Goal: Information Seeking & Learning: Learn about a topic

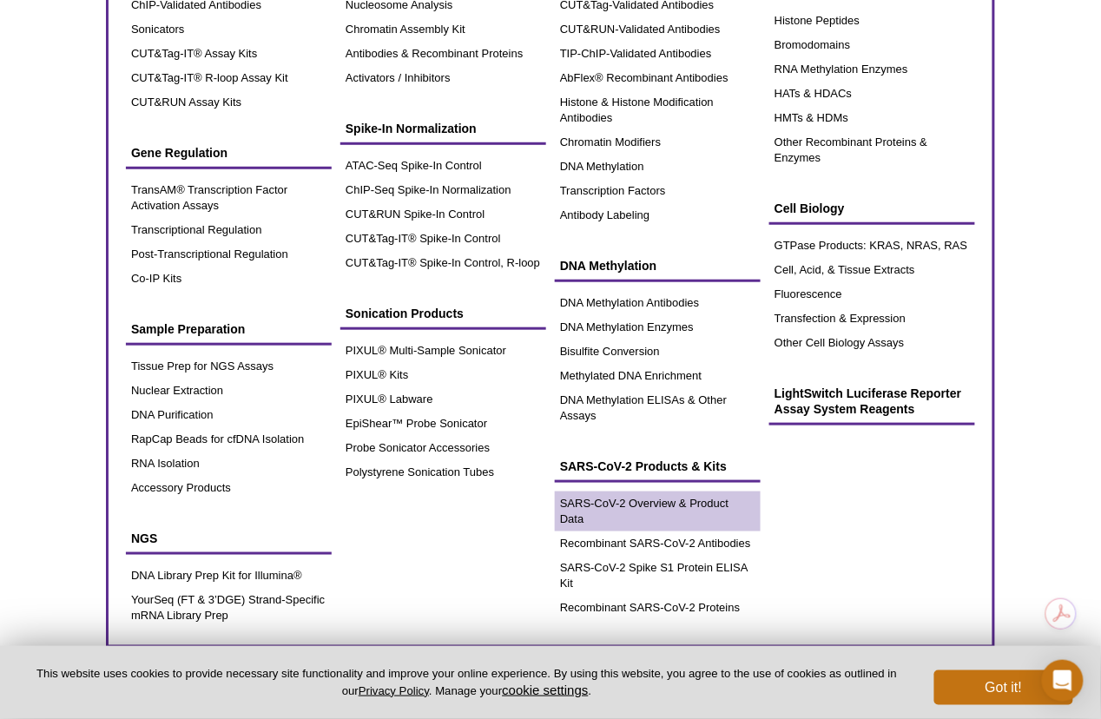
scroll to position [206, 0]
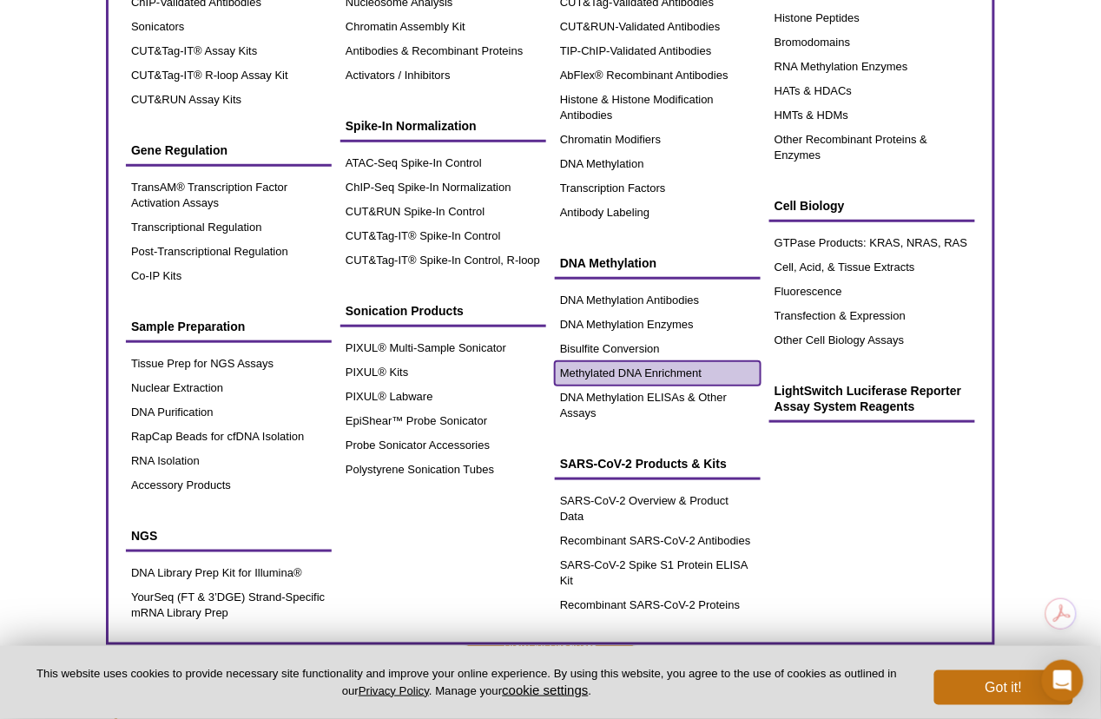
click at [655, 373] on link "Methylated DNA Enrichment" at bounding box center [658, 373] width 206 height 24
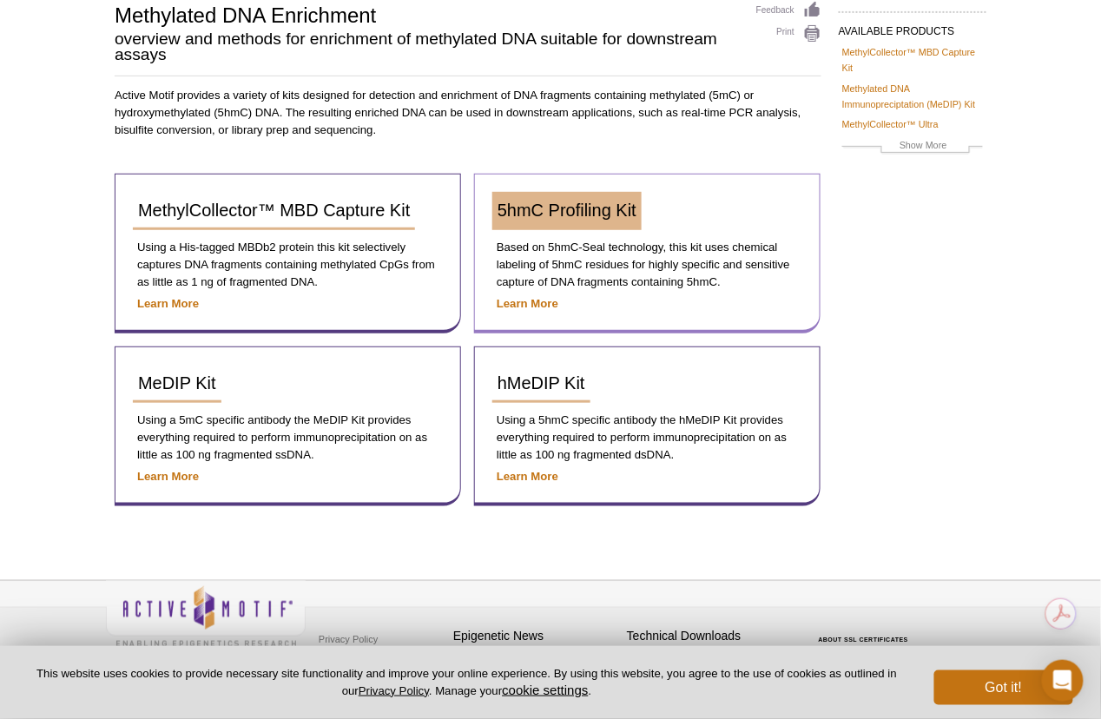
scroll to position [138, 0]
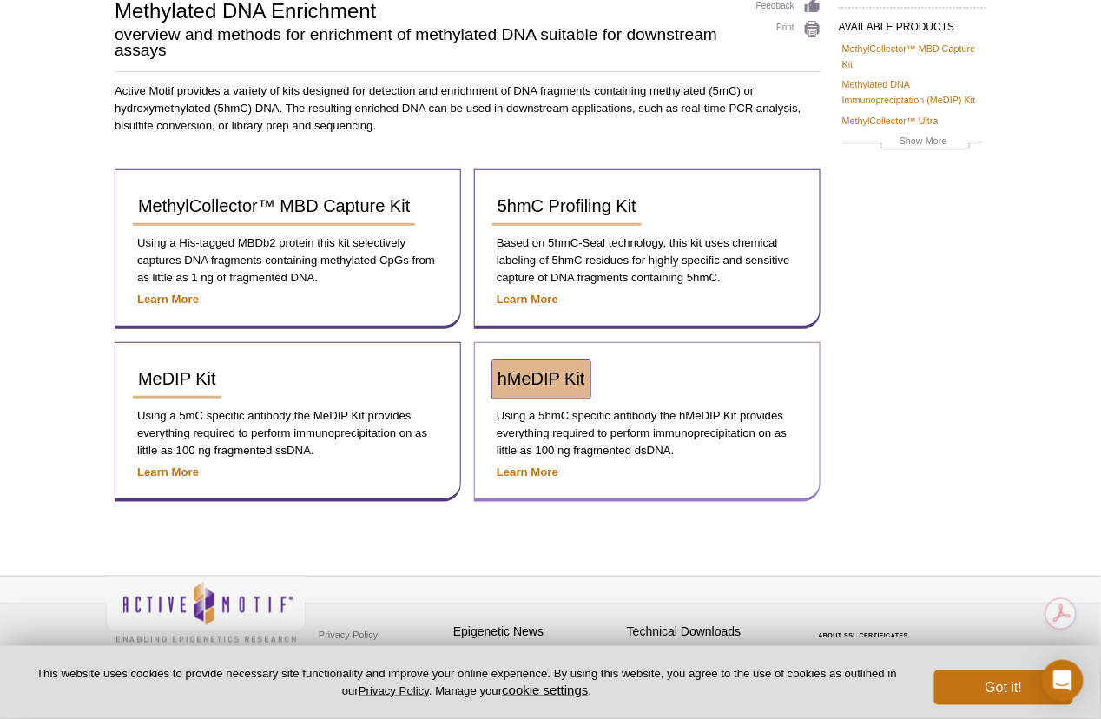
click at [539, 372] on span "hMeDIP Kit" at bounding box center [541, 378] width 88 height 19
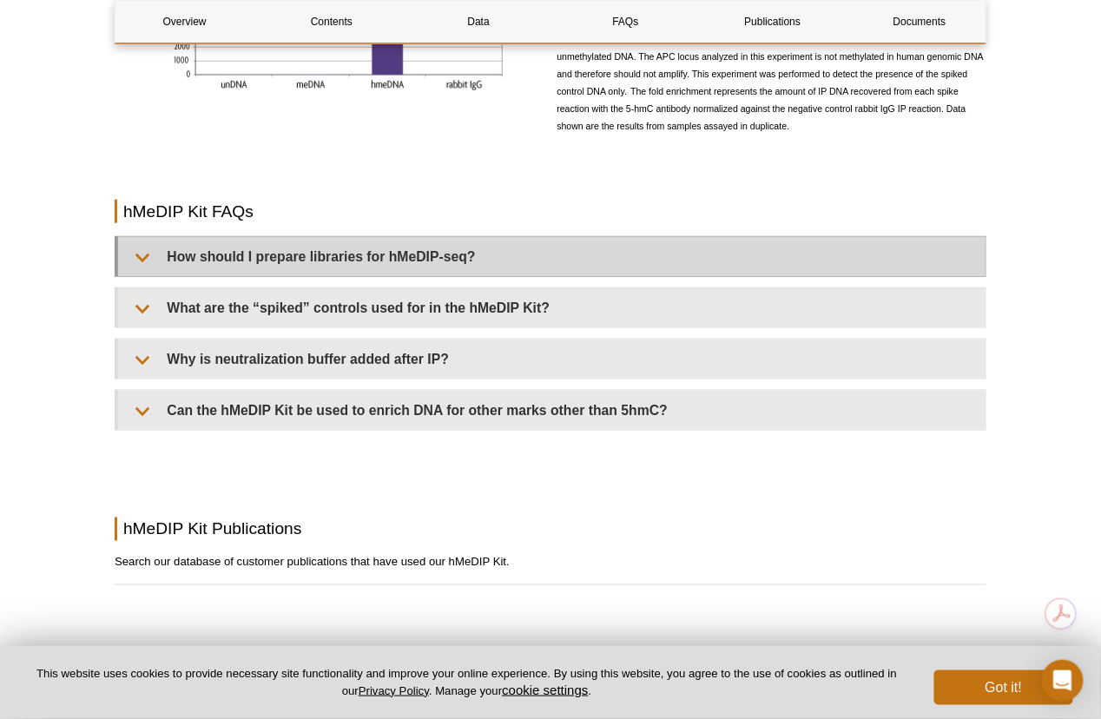
scroll to position [1960, 0]
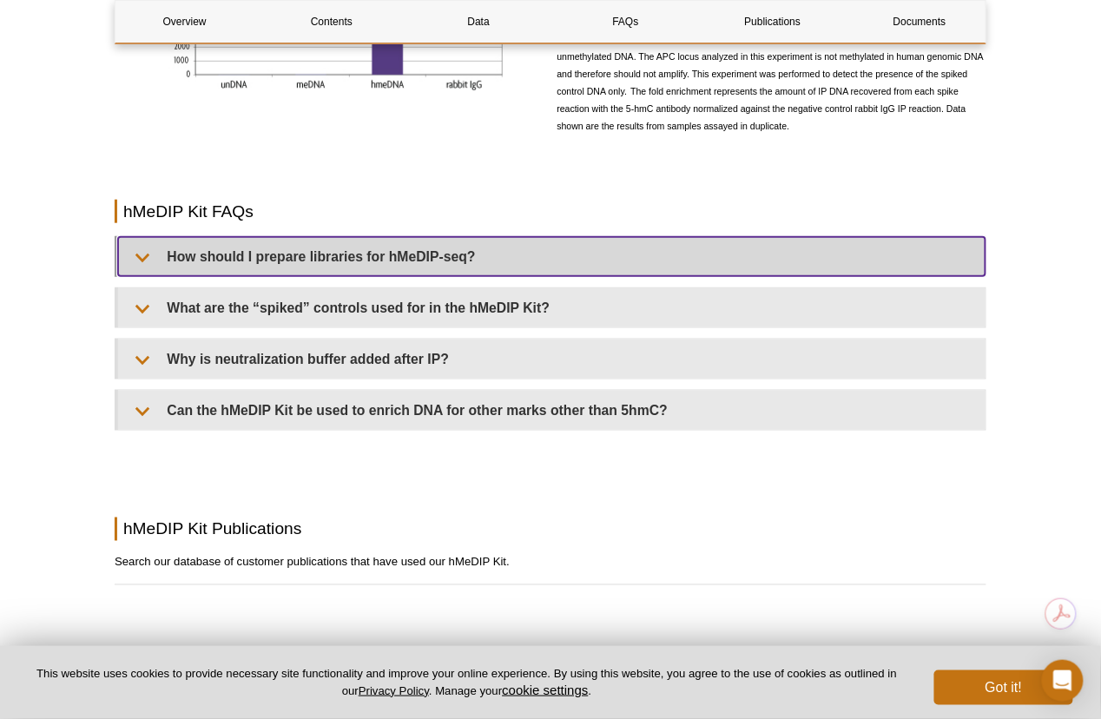
click at [143, 271] on summary "How should I prepare libraries for hMeDIP-seq?" at bounding box center [551, 256] width 867 height 39
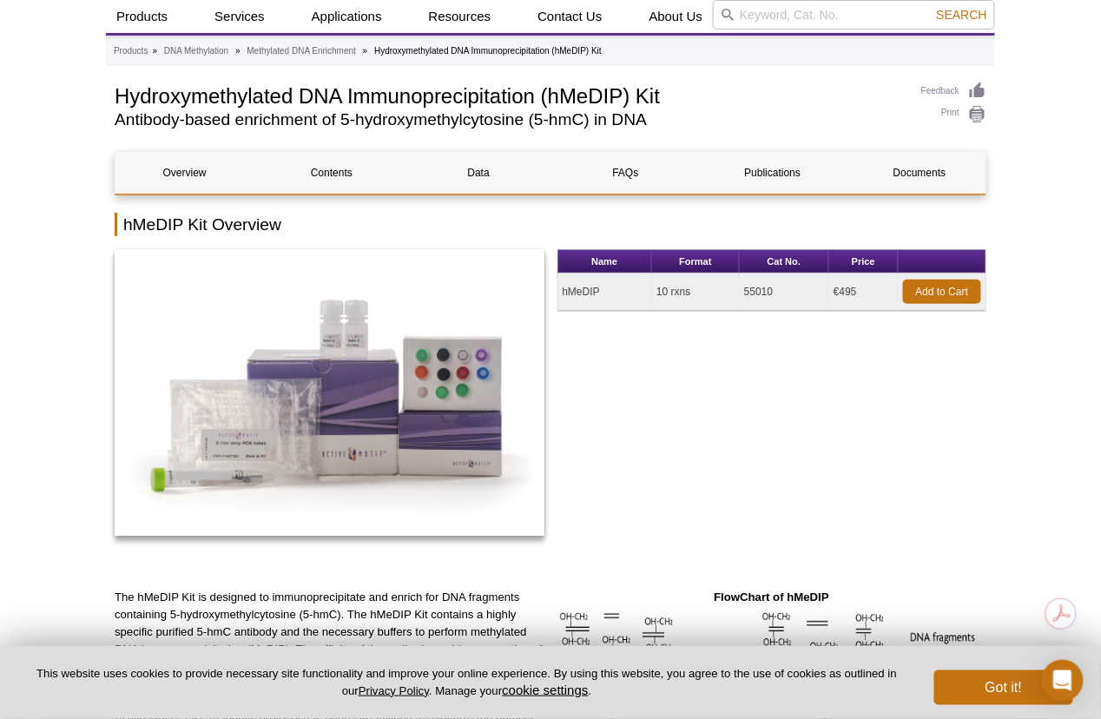
scroll to position [24, 0]
